Goal: Task Accomplishment & Management: Complete application form

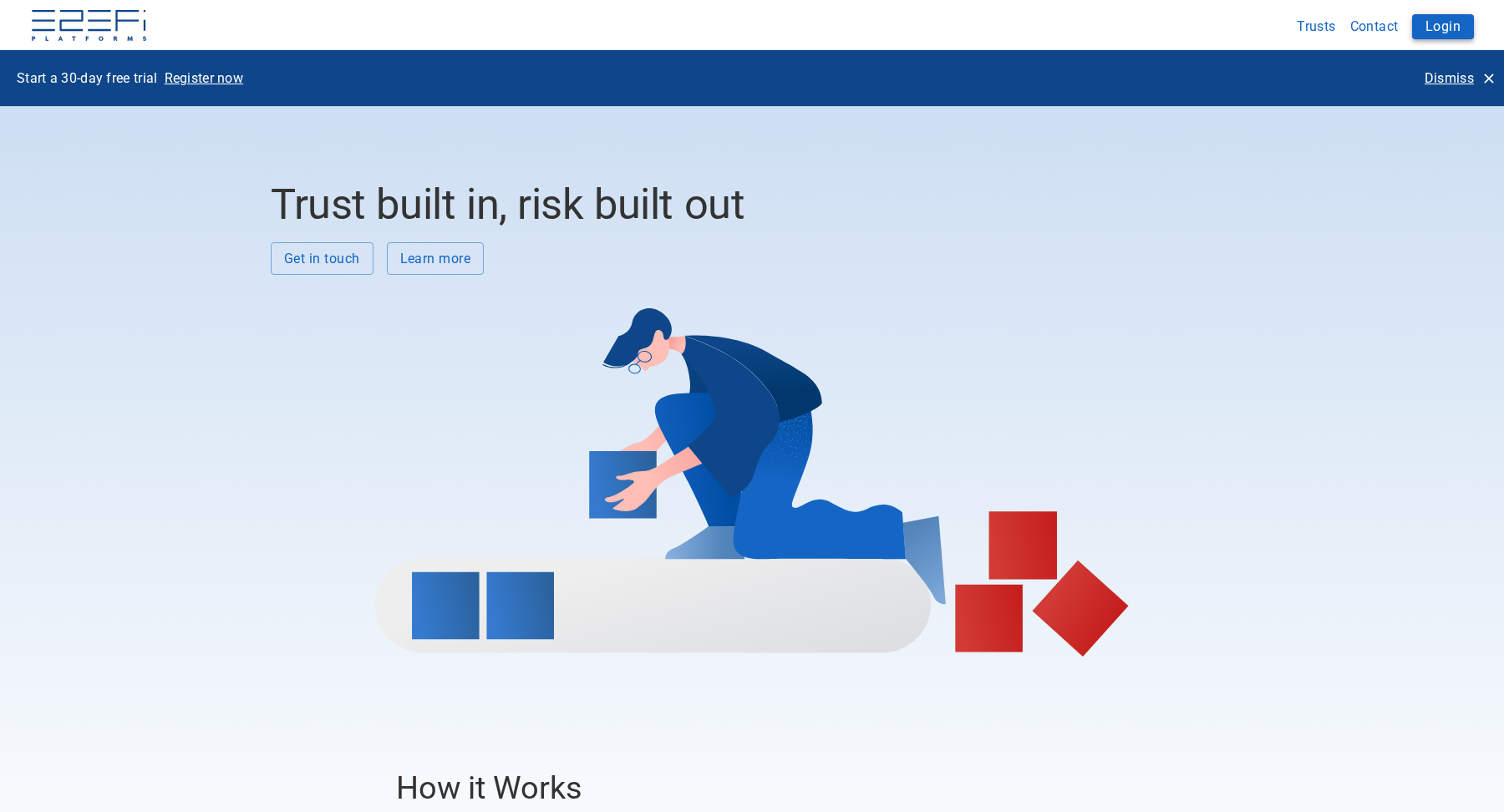
click at [1459, 24] on button "Login" at bounding box center [1442, 27] width 62 height 25
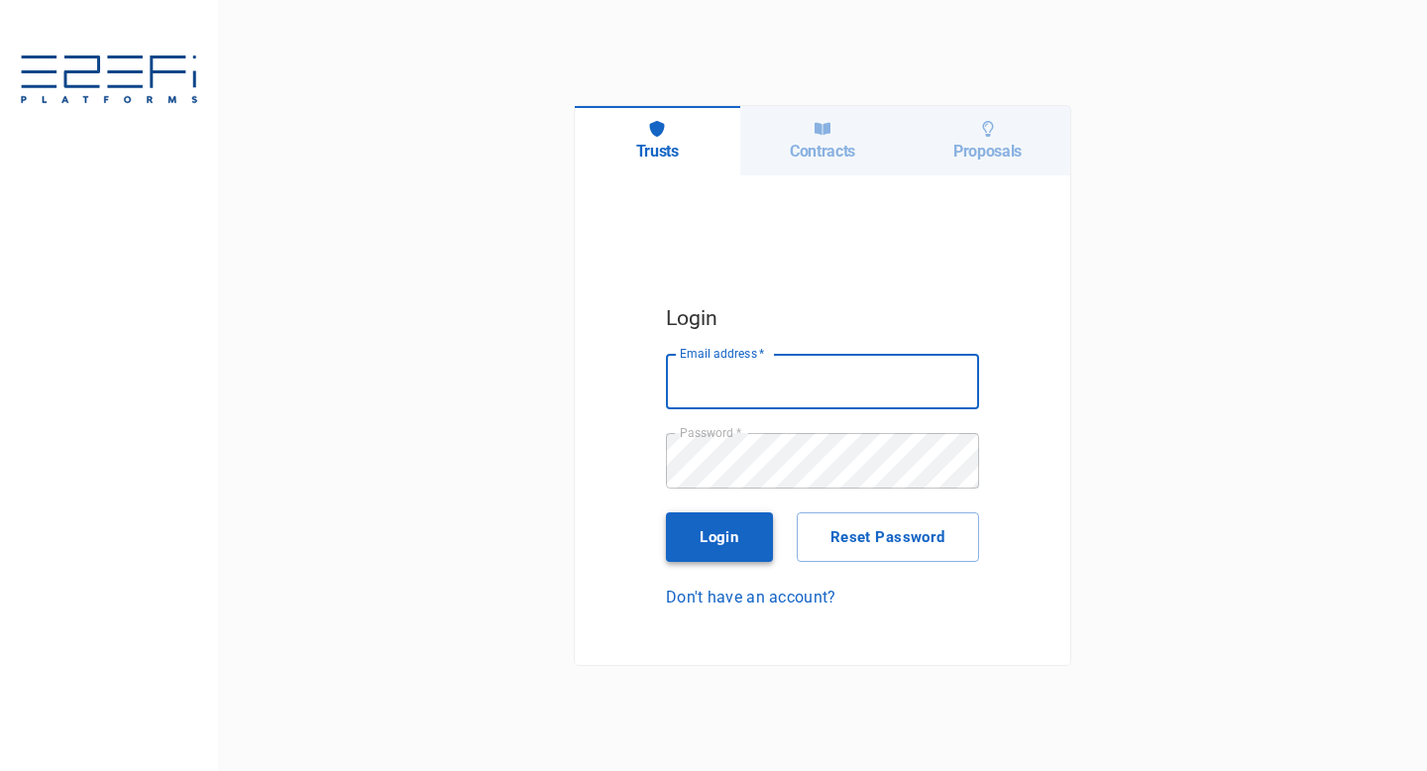
type input "[EMAIL_ADDRESS][DOMAIN_NAME]"
click at [730, 537] on button "Login" at bounding box center [719, 537] width 107 height 50
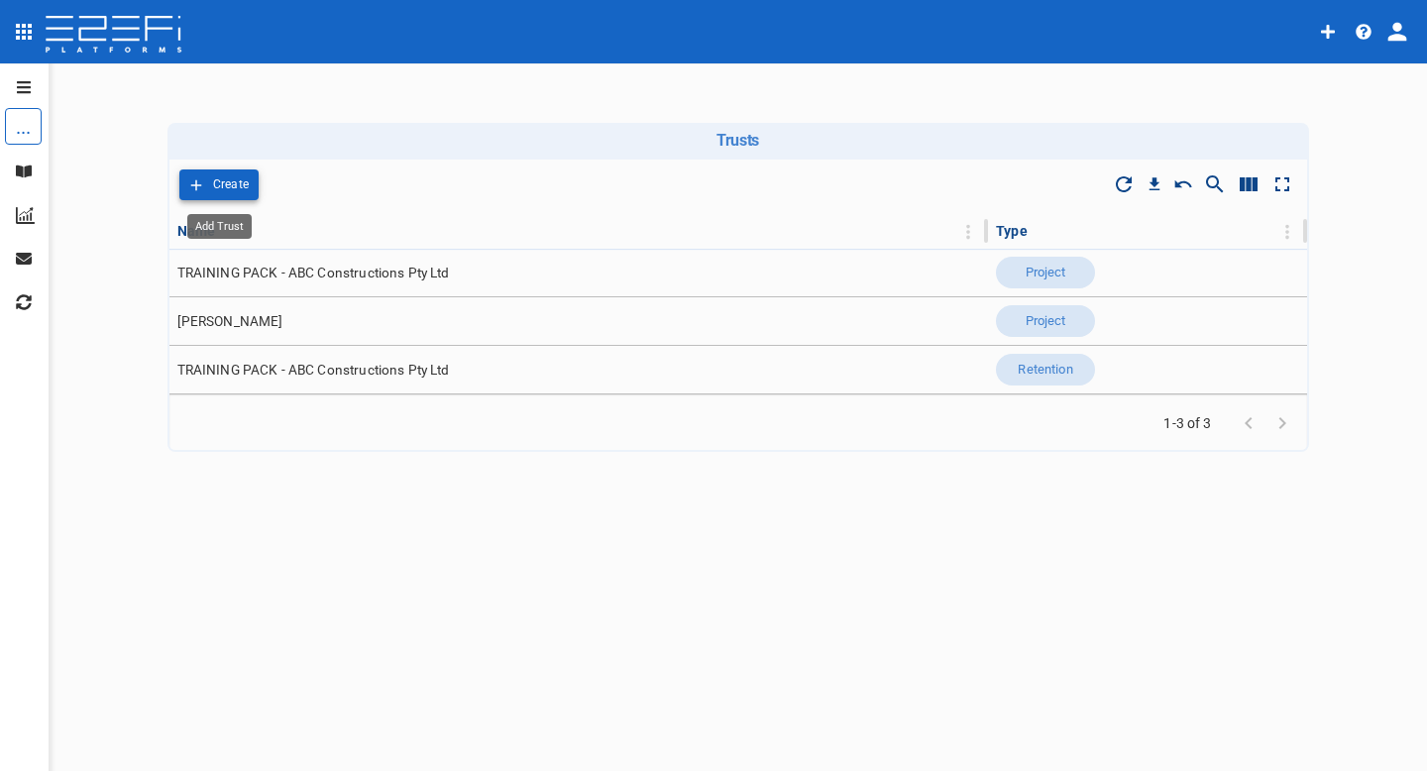
click at [247, 175] on p "Create" at bounding box center [231, 184] width 37 height 23
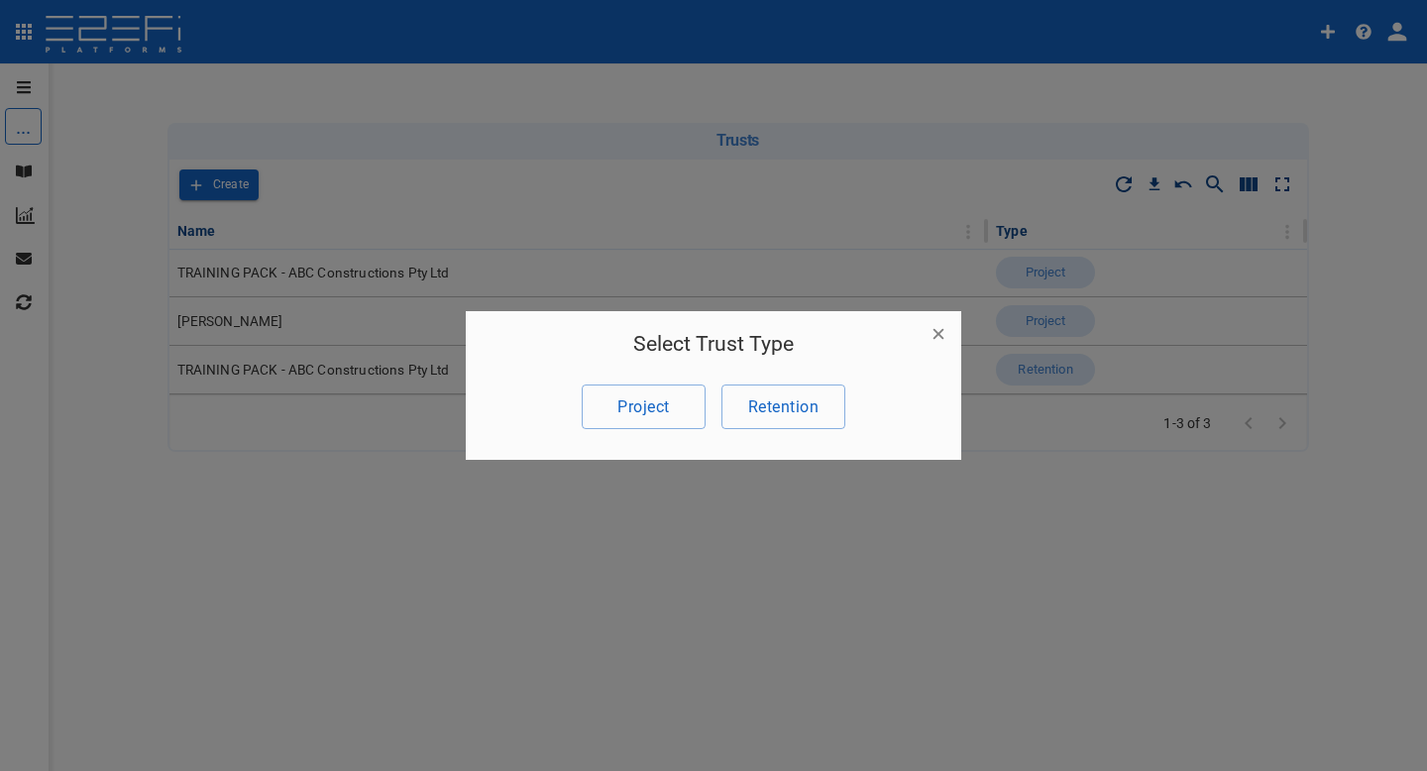
click at [937, 328] on icon "button" at bounding box center [938, 334] width 20 height 20
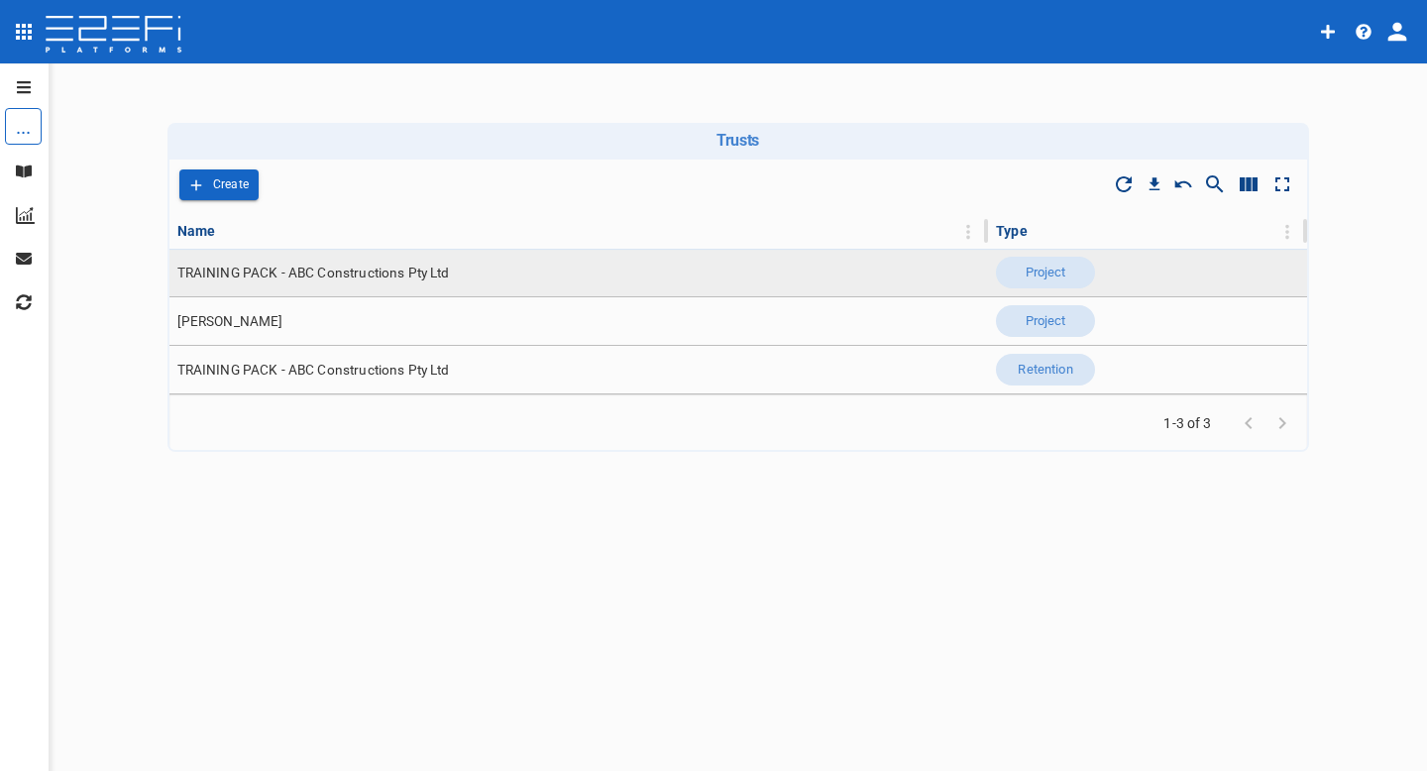
click at [317, 269] on span "TRAINING PACK - ABC Constructions Pty Ltd" at bounding box center [313, 273] width 272 height 19
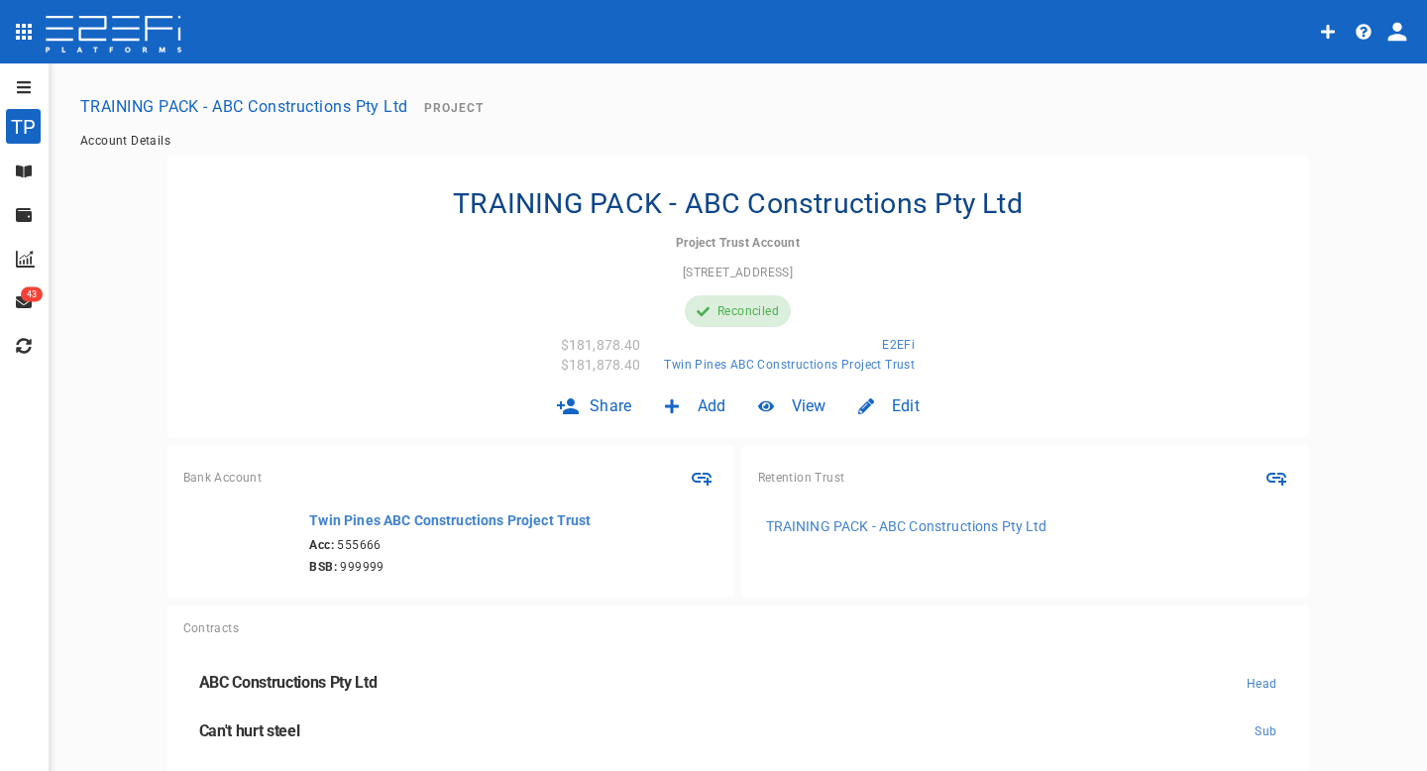
scroll to position [88, 0]
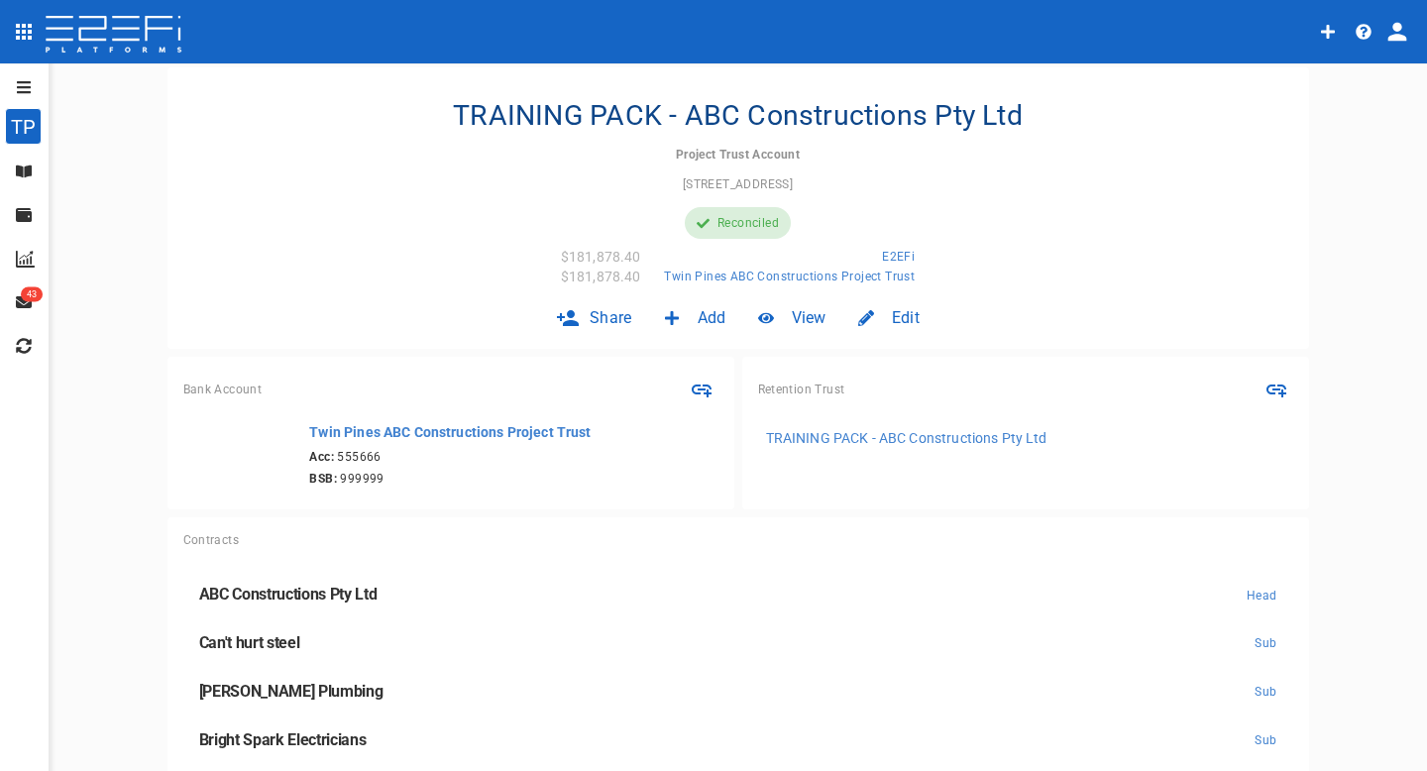
click at [28, 95] on button "open drawer" at bounding box center [20, 87] width 40 height 32
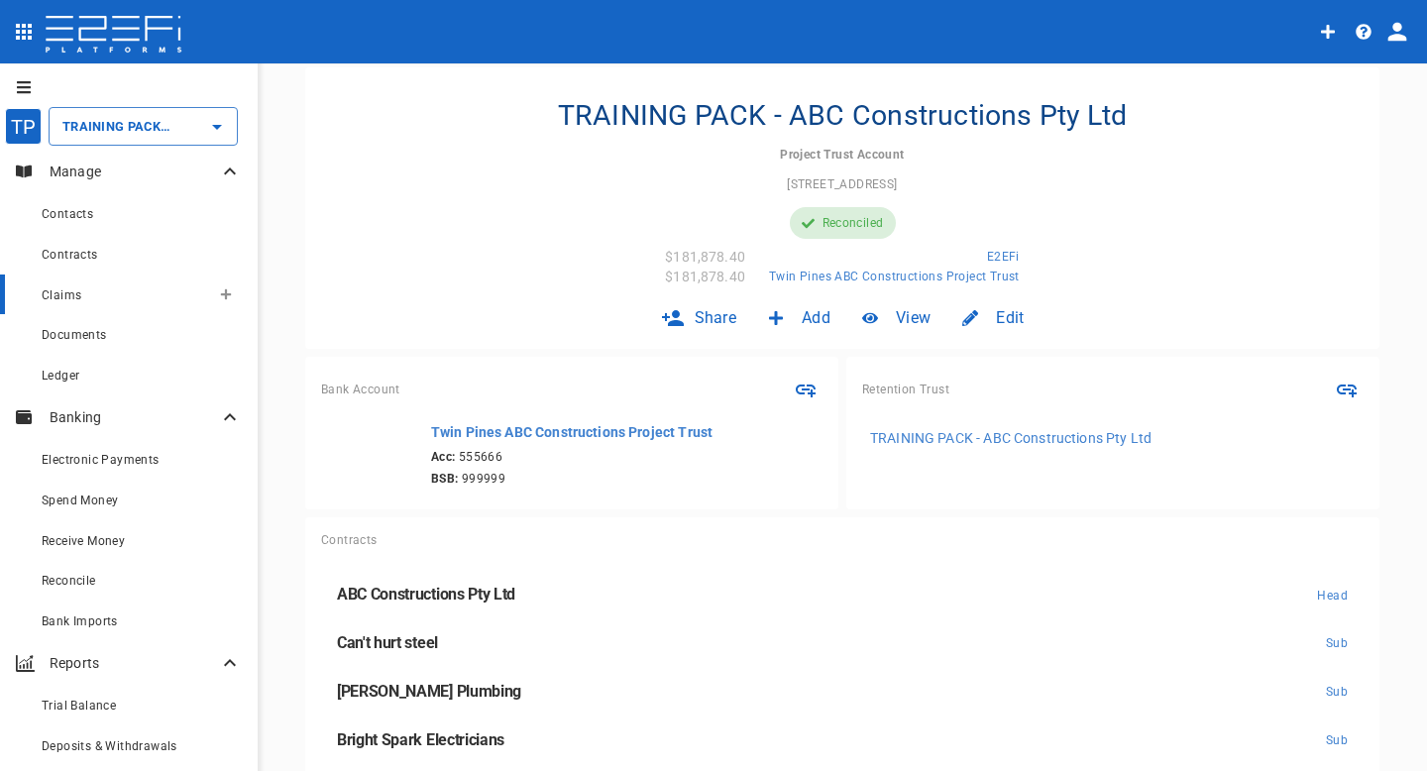
click at [139, 284] on div "Claims" at bounding box center [126, 294] width 168 height 25
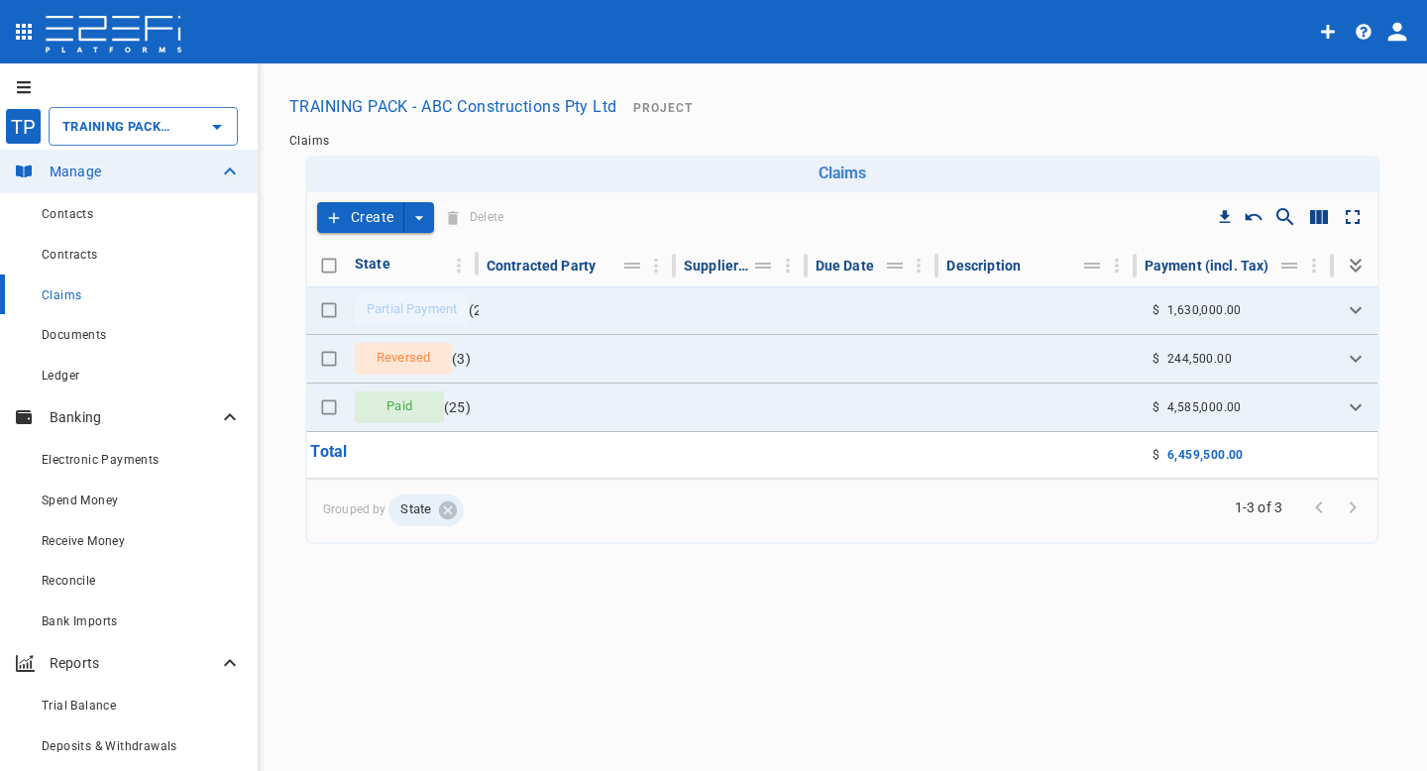
click at [416, 218] on icon "create claim type options" at bounding box center [419, 218] width 20 height 20
click at [386, 255] on span "Smart Create" at bounding box center [375, 252] width 85 height 23
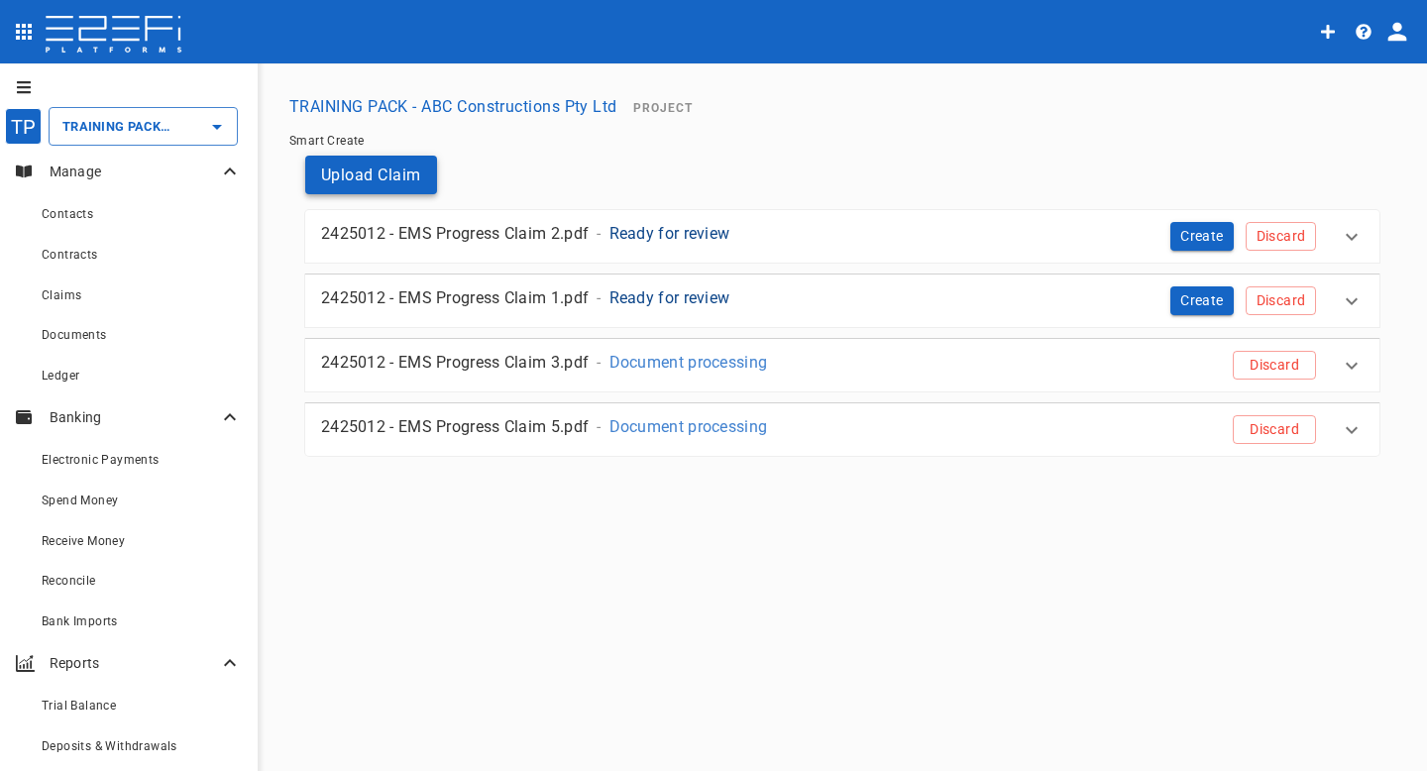
click at [399, 179] on button "Upload Claim" at bounding box center [371, 175] width 132 height 39
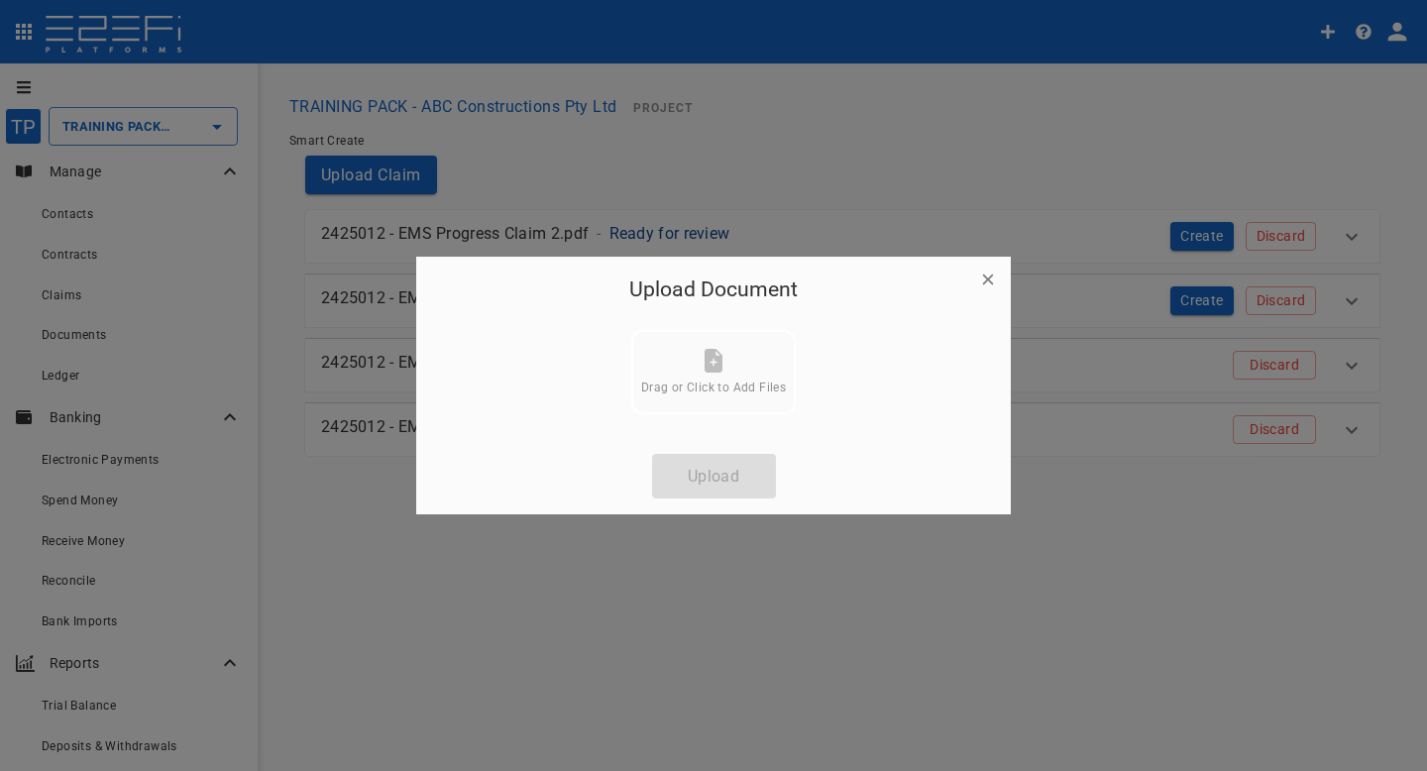
click at [986, 282] on icon "button" at bounding box center [988, 279] width 20 height 20
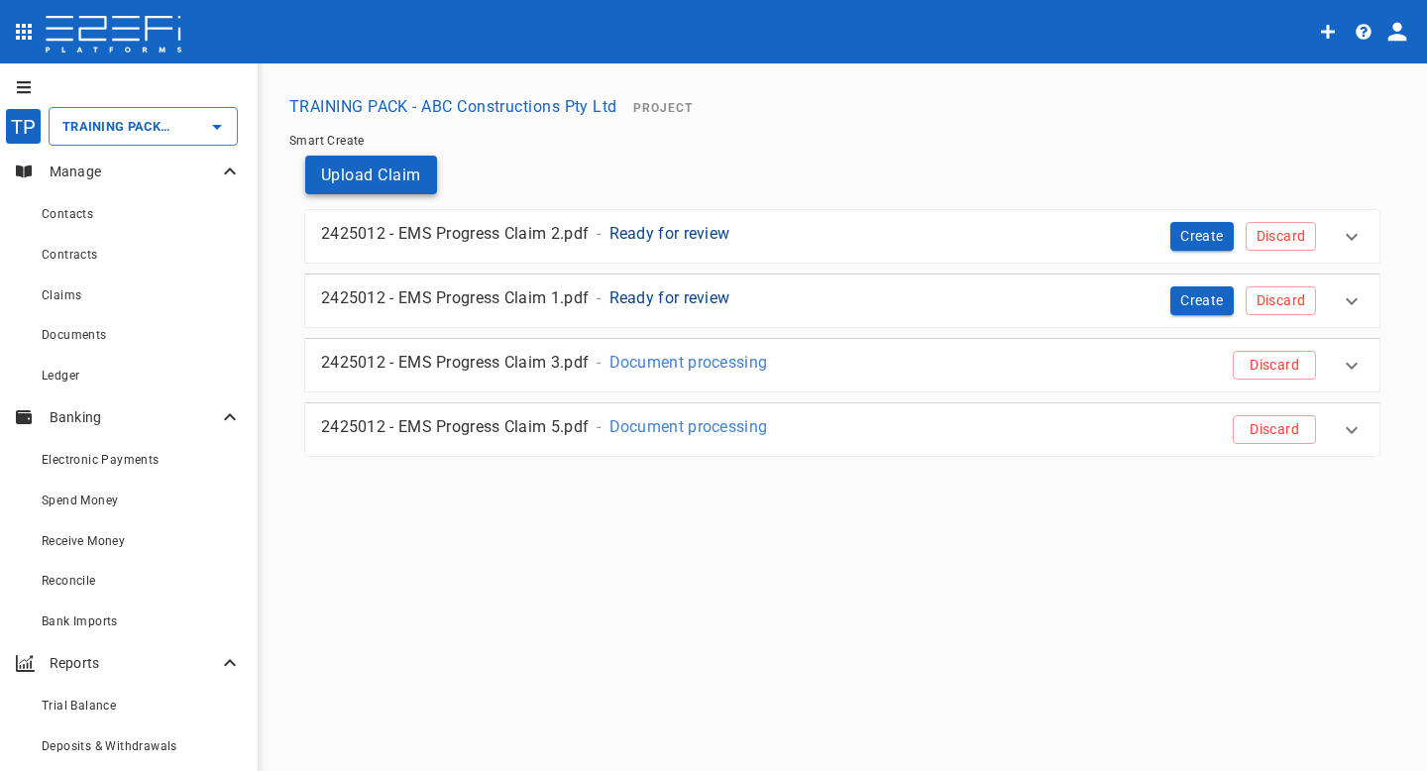
click at [353, 179] on button "Upload Claim" at bounding box center [371, 175] width 132 height 39
